Goal: Transaction & Acquisition: Purchase product/service

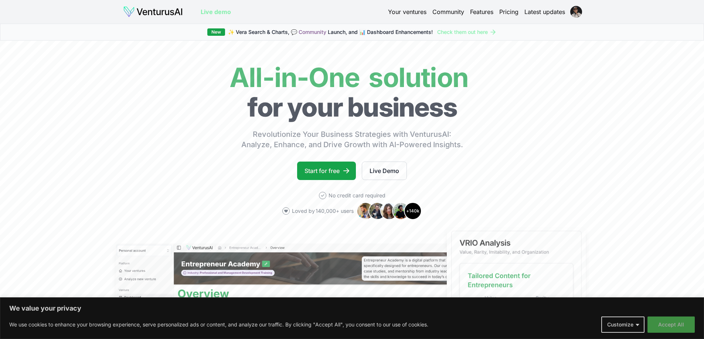
click at [671, 328] on button "Accept All" at bounding box center [670, 325] width 47 height 16
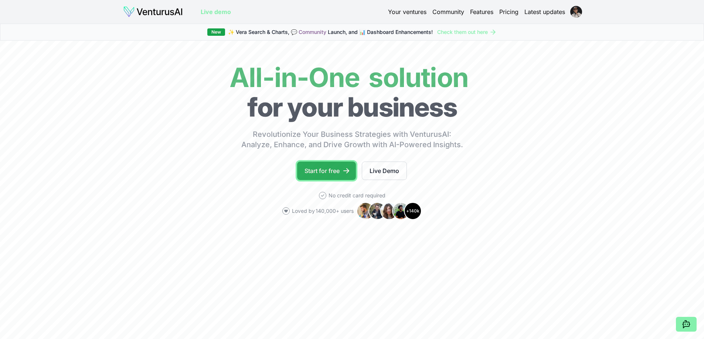
click at [328, 180] on link "Start for free" at bounding box center [326, 171] width 59 height 18
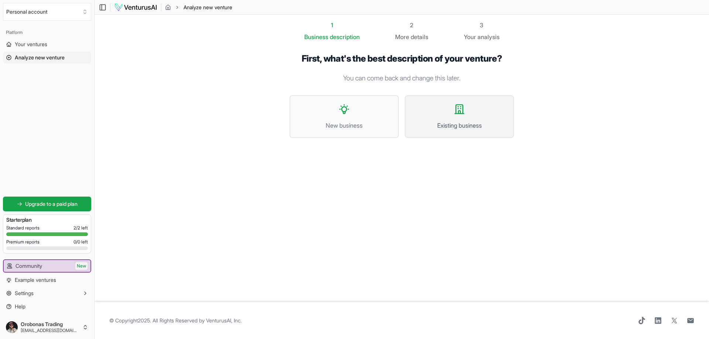
click at [460, 130] on span "Existing business" at bounding box center [459, 125] width 93 height 9
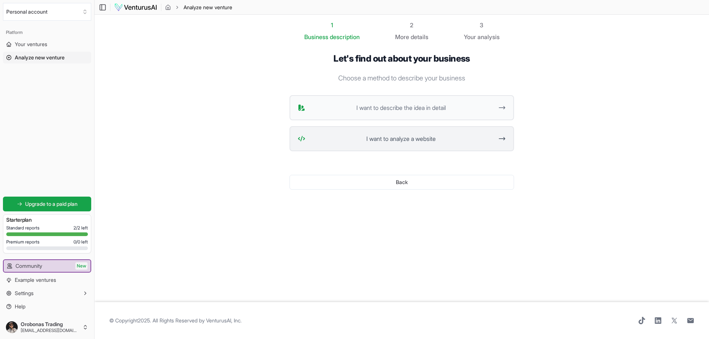
click at [457, 143] on span "I want to analyze a website" at bounding box center [400, 138] width 185 height 9
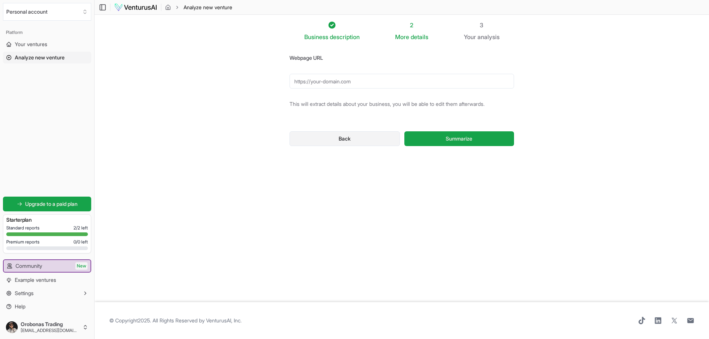
click at [350, 146] on button "Back" at bounding box center [345, 138] width 110 height 15
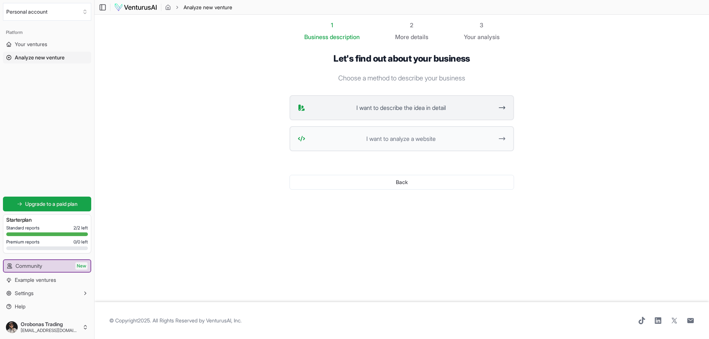
click at [432, 112] on span "I want to describe the idea in detail" at bounding box center [400, 107] width 185 height 9
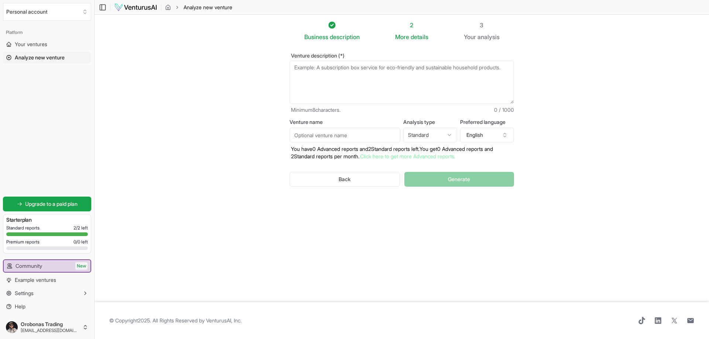
paste textarea "Lorem 5 : "Ip Dolorsi Amet" Conse : Adipiscin elit-seddoe, temporin utl etdolor…"
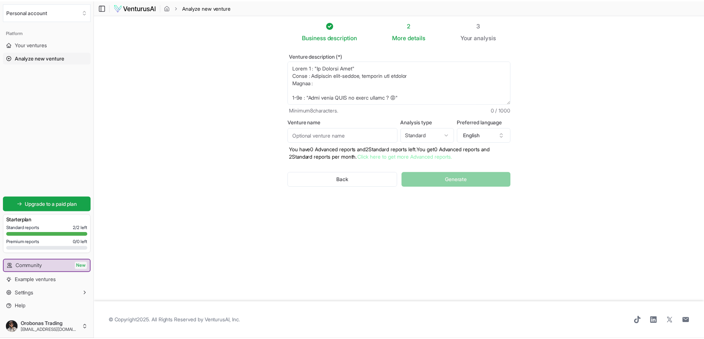
scroll to position [300, 0]
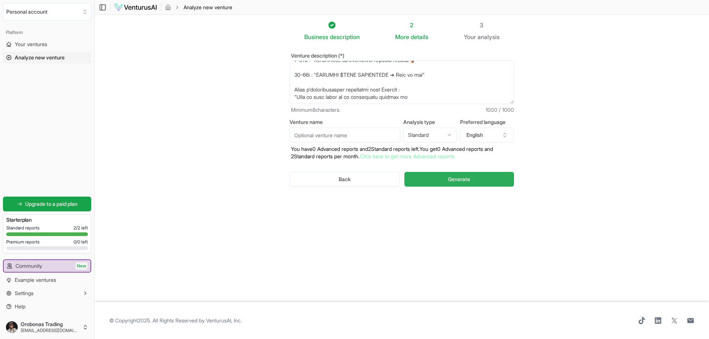
type textarea "Lorem 5 : "Ip Dolorsi Amet" Conse : Adipiscin elit-seddoe, temporin utl etdolor…"
click at [509, 187] on button "Generate" at bounding box center [459, 179] width 110 height 15
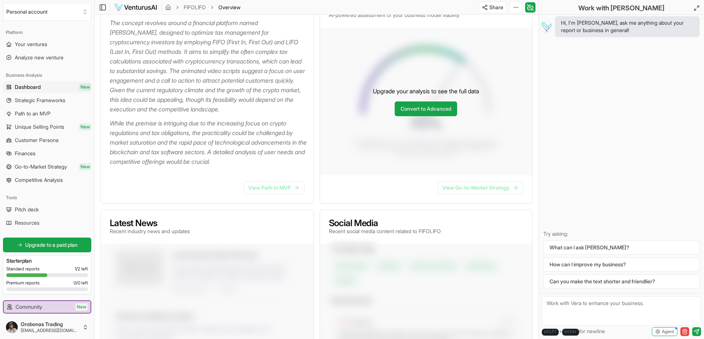
scroll to position [111, 0]
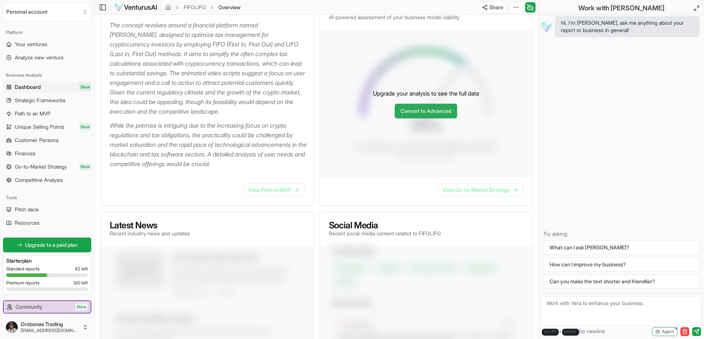
click at [408, 119] on link "Convert to Advanced" at bounding box center [425, 111] width 62 height 15
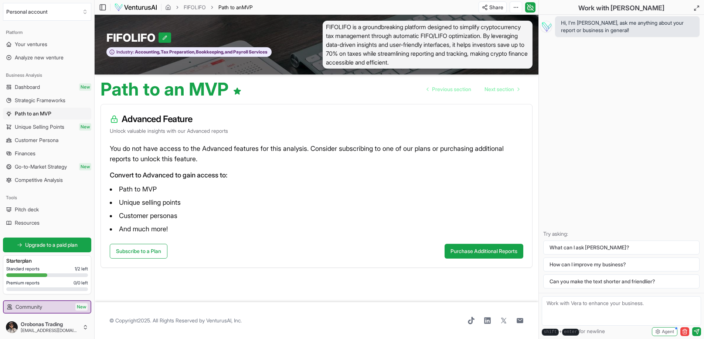
scroll to position [60, 0]
click at [444, 259] on button "Purchase Additional Reports" at bounding box center [483, 251] width 79 height 15
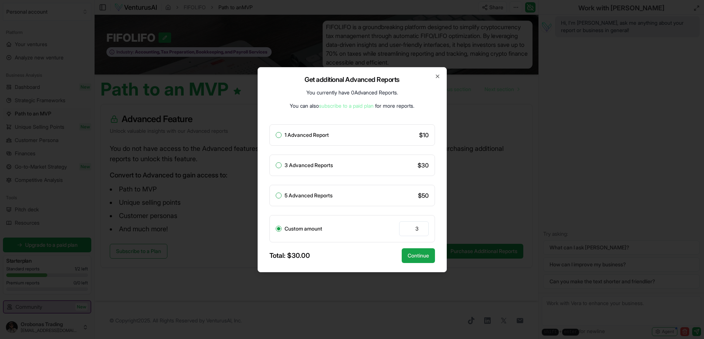
click at [534, 190] on div at bounding box center [352, 169] width 704 height 339
